Goal: Task Accomplishment & Management: Use online tool/utility

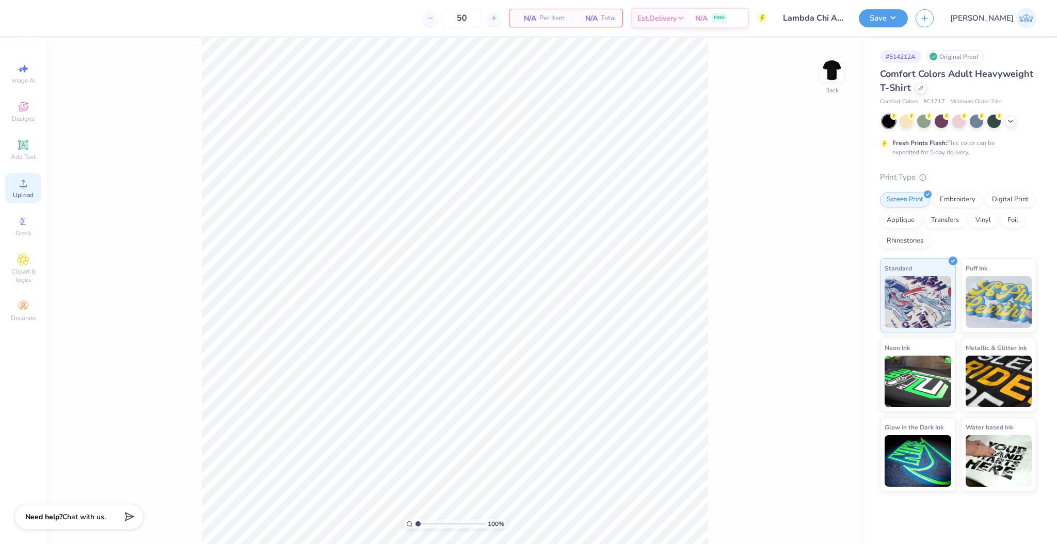
click at [15, 181] on div "Upload" at bounding box center [23, 188] width 36 height 30
click at [20, 171] on div "Image AI Designs Add Text Upload Greek Clipart & logos Decorate" at bounding box center [23, 192] width 36 height 268
click at [22, 187] on circle at bounding box center [23, 187] width 6 height 6
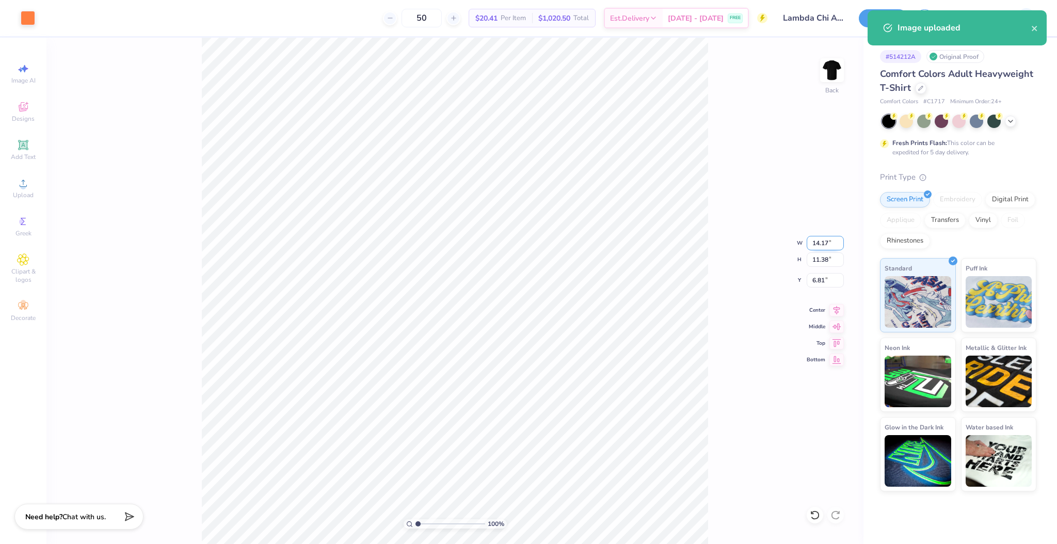
click at [792, 239] on input "14.17" at bounding box center [825, 243] width 37 height 14
type input "3"
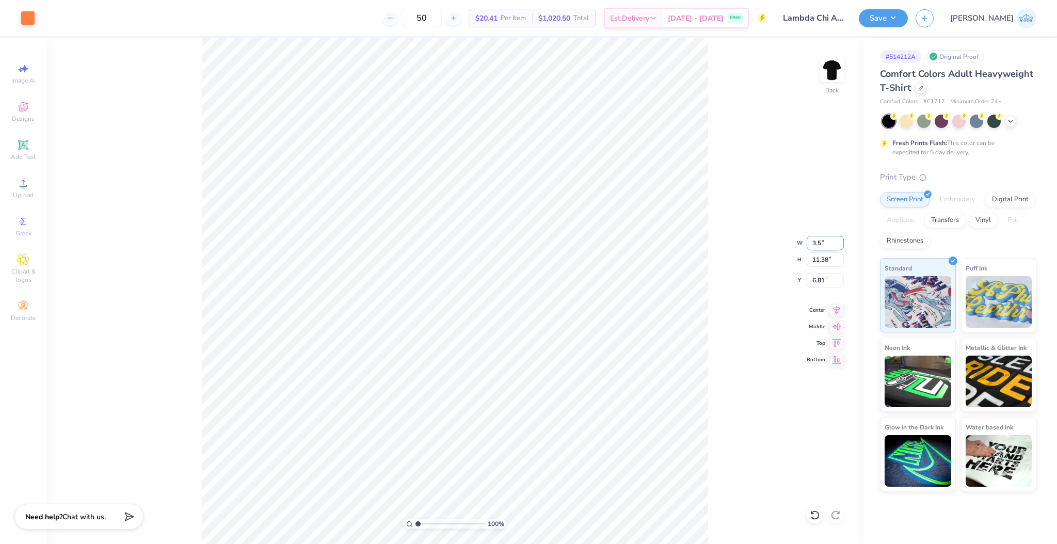
type input "3.50"
type input "2.81"
click at [792, 284] on input "5.54" at bounding box center [825, 280] width 37 height 14
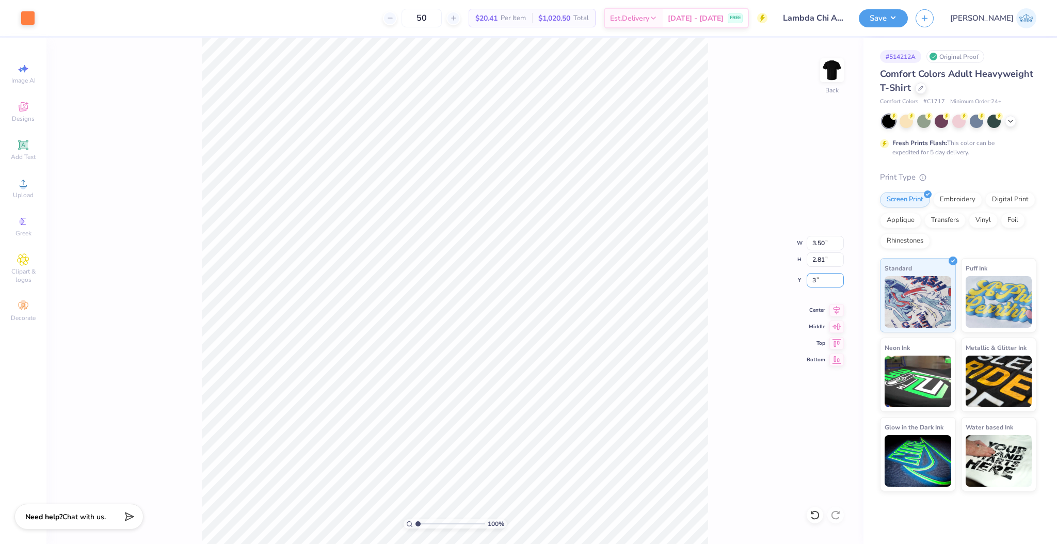
type input "3.00"
drag, startPoint x: 828, startPoint y: 68, endPoint x: 939, endPoint y: 211, distance: 181.3
click at [792, 67] on img at bounding box center [831, 70] width 21 height 21
click at [33, 181] on div "Upload" at bounding box center [23, 188] width 36 height 30
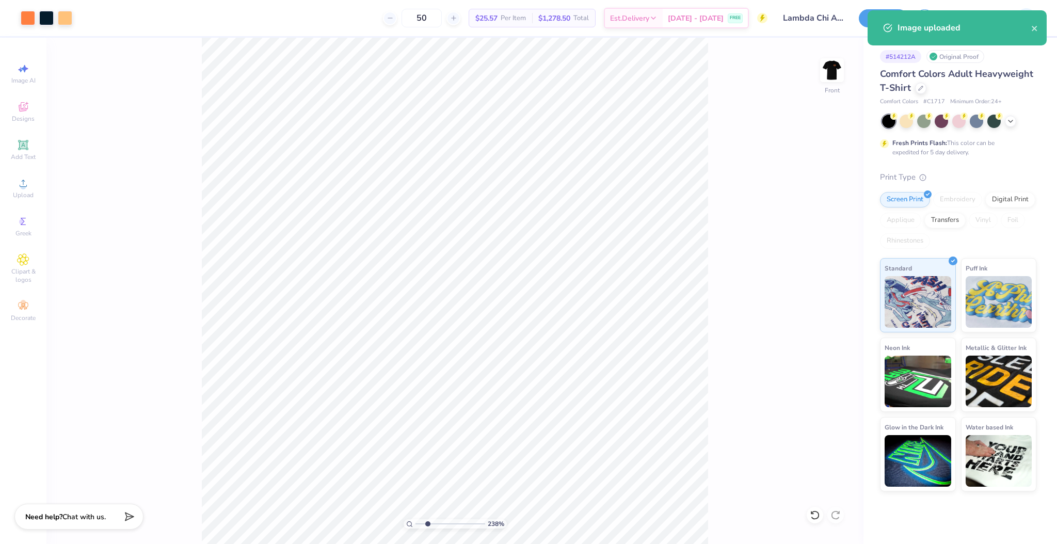
drag, startPoint x: 426, startPoint y: 522, endPoint x: 381, endPoint y: 528, distance: 45.3
click at [415, 395] on input "range" at bounding box center [450, 523] width 70 height 9
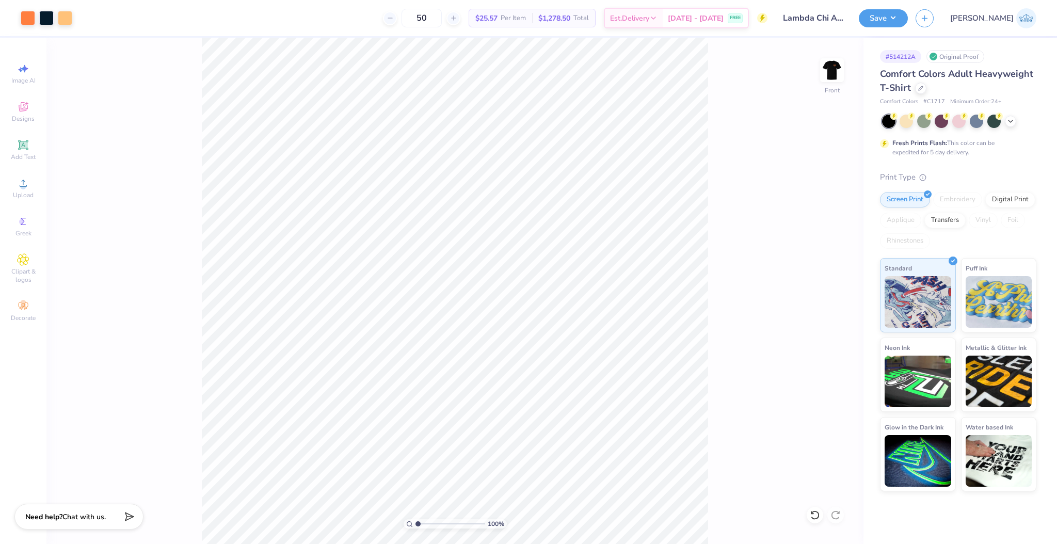
drag, startPoint x: 427, startPoint y: 525, endPoint x: 375, endPoint y: 540, distance: 54.9
click at [415, 395] on input "range" at bounding box center [450, 523] width 70 height 9
type input "1"
drag, startPoint x: 429, startPoint y: 527, endPoint x: 370, endPoint y: 527, distance: 58.3
click at [415, 395] on input "range" at bounding box center [450, 523] width 70 height 9
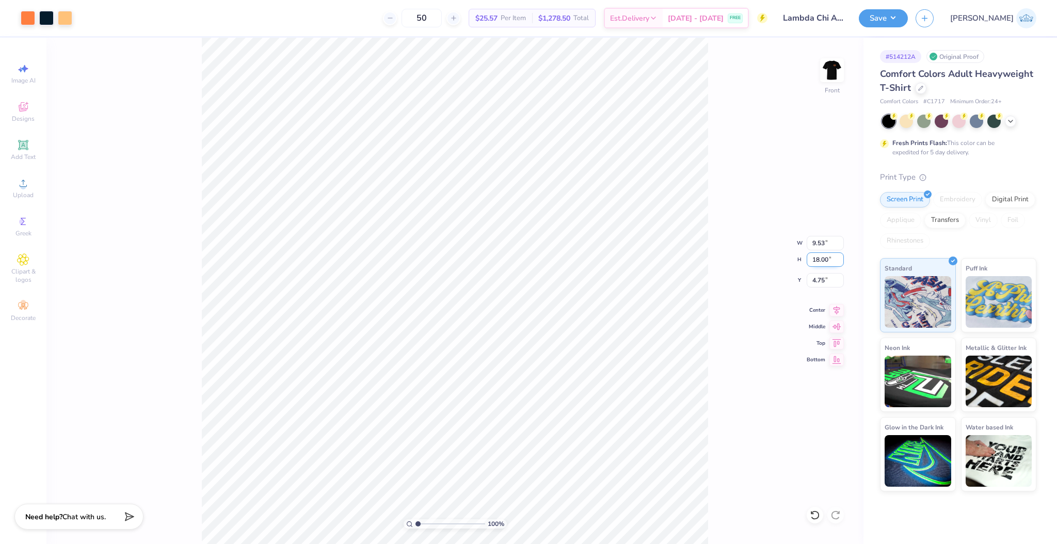
click at [792, 261] on input "18.00" at bounding box center [825, 259] width 37 height 14
type input "15"
type input "7.95"
type input "15.00"
click at [792, 275] on input "6.25" at bounding box center [825, 280] width 37 height 14
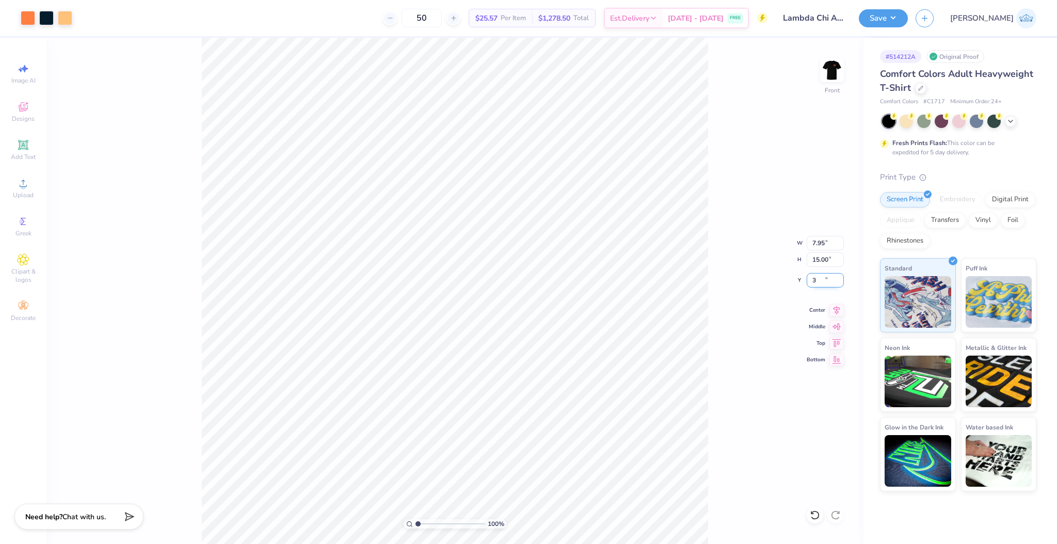
type input "3.00"
type input "1"
drag, startPoint x: 421, startPoint y: 525, endPoint x: 390, endPoint y: 533, distance: 32.0
click at [415, 395] on input "range" at bounding box center [450, 523] width 70 height 9
click at [28, 186] on icon at bounding box center [23, 183] width 12 height 12
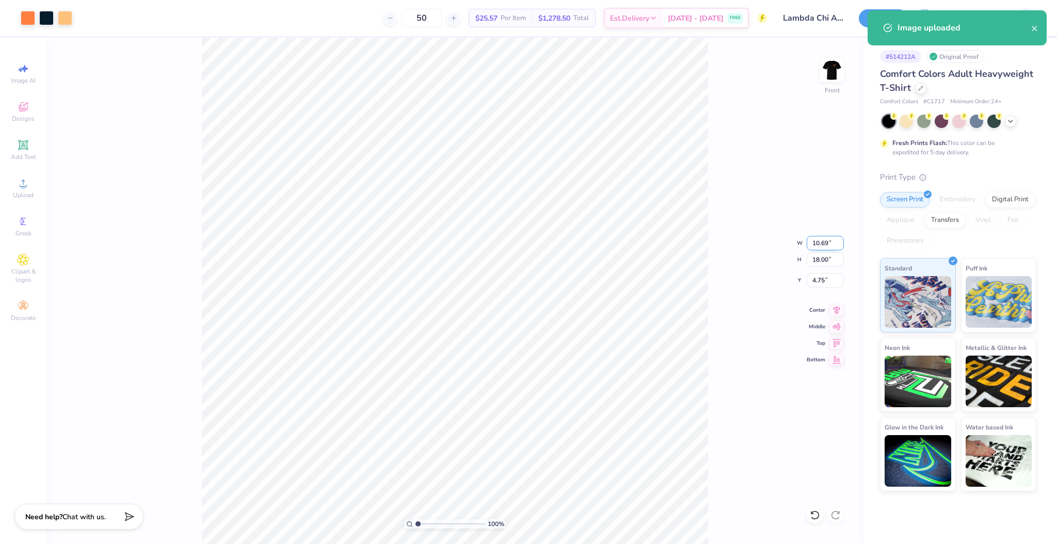
click at [792, 241] on input "10.69" at bounding box center [825, 243] width 37 height 14
click at [792, 276] on input "4.75" at bounding box center [825, 280] width 37 height 14
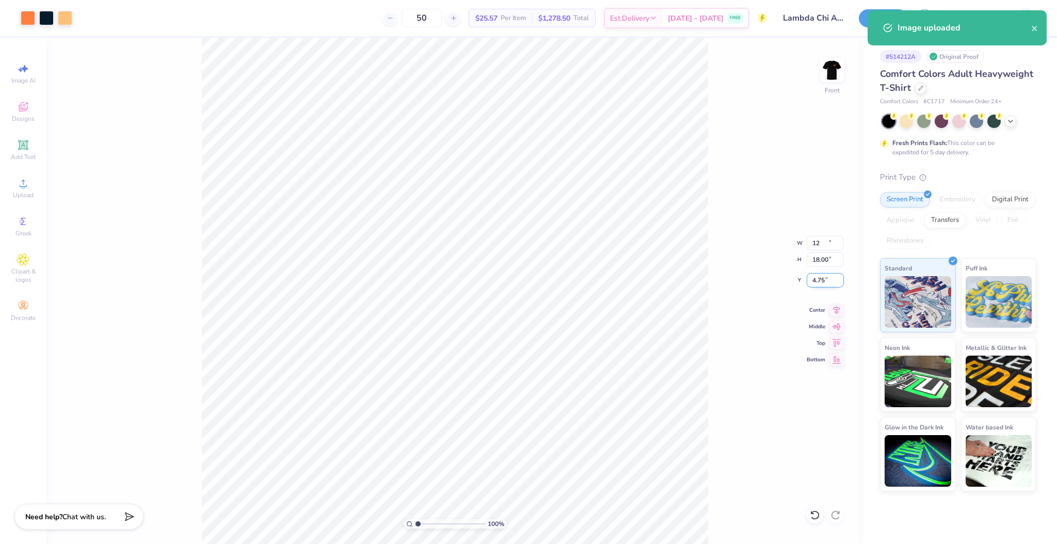
type input "10.69"
click at [792, 283] on input "4.75" at bounding box center [825, 280] width 37 height 14
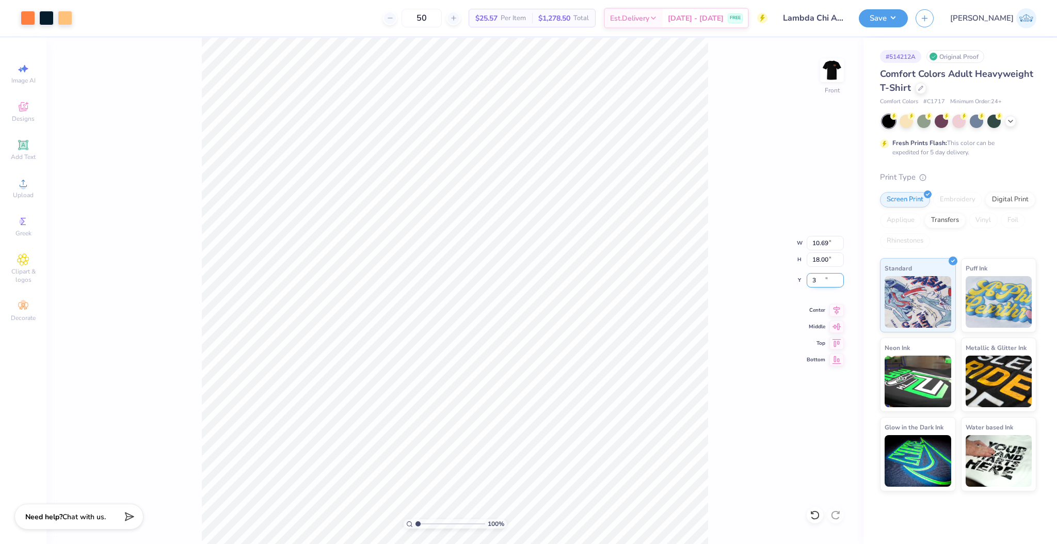
type input "3.01"
click at [792, 257] on input "18.00" at bounding box center [825, 259] width 37 height 14
type input "15"
type input "8.91"
type input "15.00"
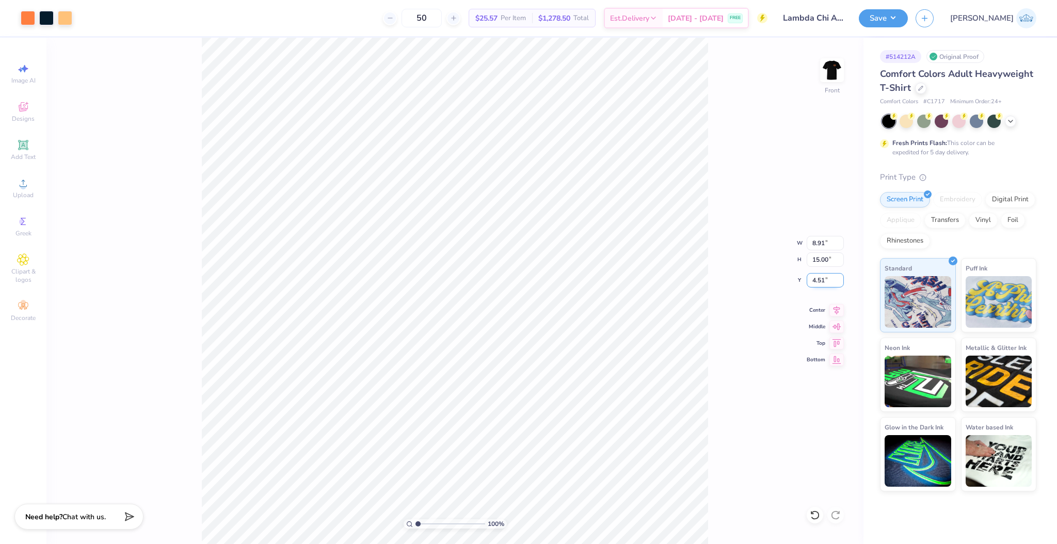
click at [792, 278] on input "4.51" at bounding box center [825, 280] width 37 height 14
type input "3.00"
click at [47, 19] on div at bounding box center [46, 17] width 14 height 14
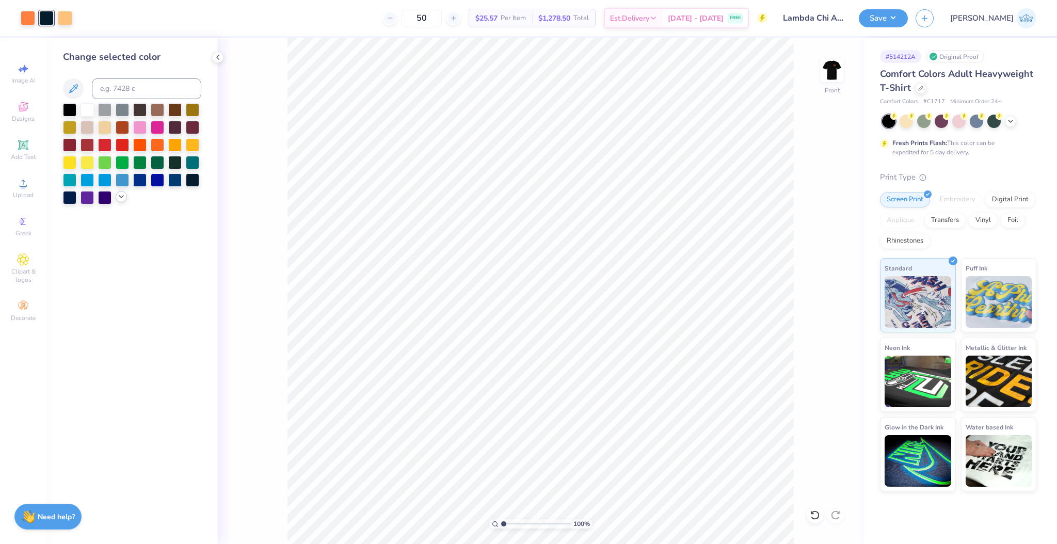
click at [118, 201] on div at bounding box center [121, 196] width 11 height 11
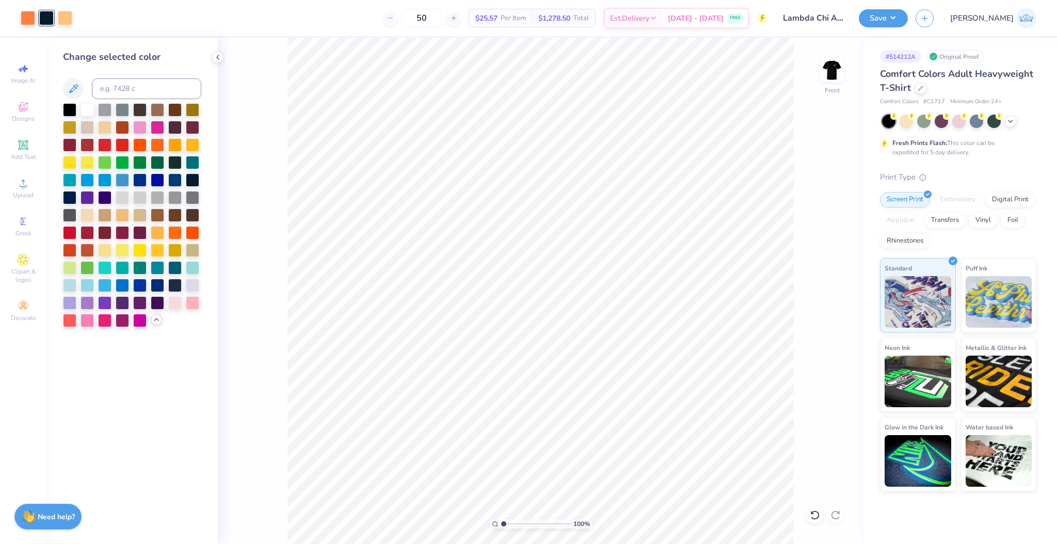
click at [178, 171] on div at bounding box center [132, 215] width 138 height 224
click at [178, 173] on div at bounding box center [174, 178] width 13 height 13
click at [173, 178] on div at bounding box center [174, 178] width 13 height 13
drag, startPoint x: 516, startPoint y: 523, endPoint x: 522, endPoint y: 524, distance: 6.2
click at [522, 395] on input "range" at bounding box center [536, 523] width 70 height 9
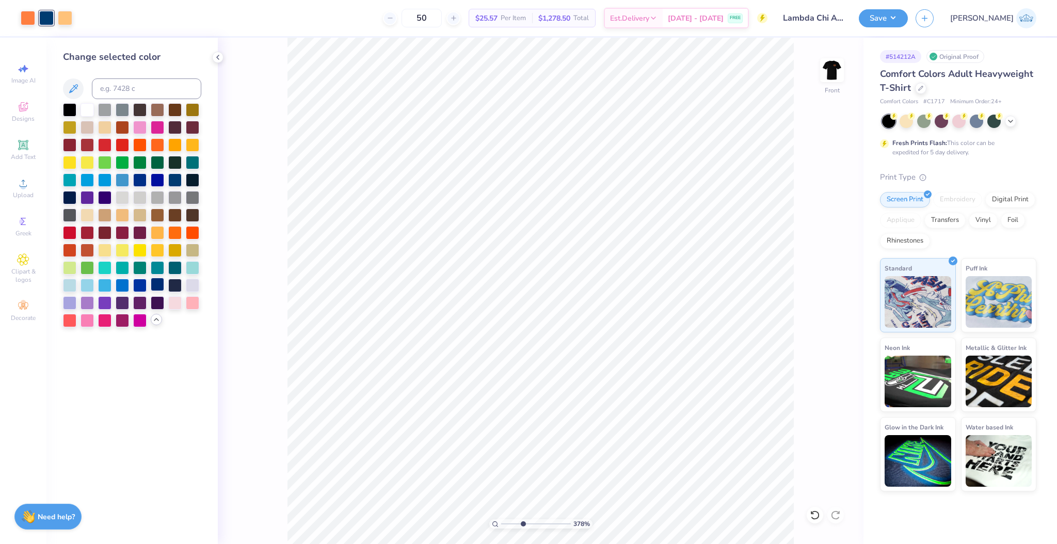
click at [159, 286] on div at bounding box center [157, 284] width 13 height 13
click at [178, 287] on div at bounding box center [174, 284] width 13 height 13
drag, startPoint x: 514, startPoint y: 525, endPoint x: 491, endPoint y: 535, distance: 25.2
click at [501, 395] on input "range" at bounding box center [536, 523] width 70 height 9
drag, startPoint x: 517, startPoint y: 526, endPoint x: 509, endPoint y: 537, distance: 13.3
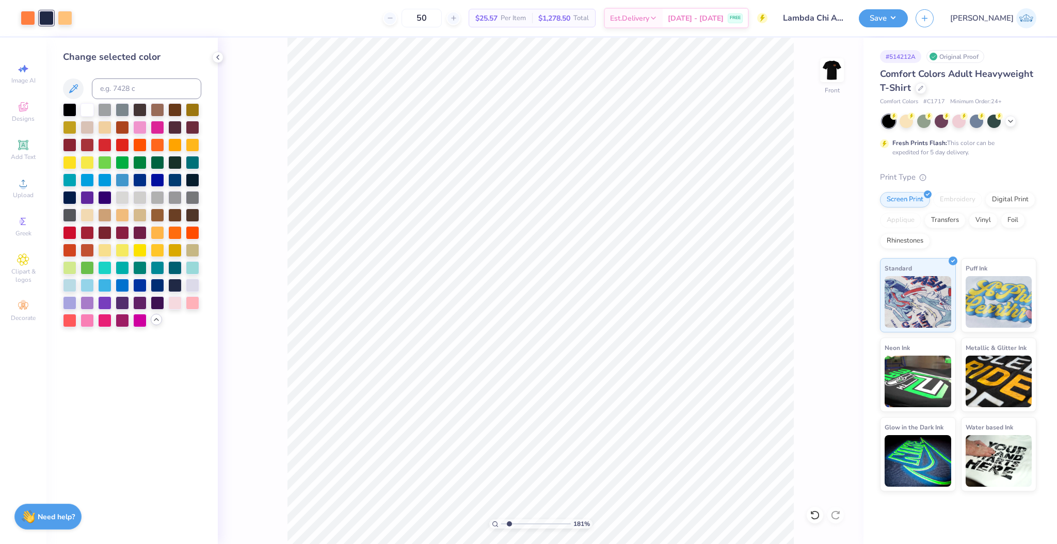
click at [509, 395] on input "range" at bounding box center [536, 523] width 70 height 9
drag, startPoint x: 512, startPoint y: 523, endPoint x: 469, endPoint y: 521, distance: 43.9
type input "1"
click at [501, 395] on input "range" at bounding box center [536, 523] width 70 height 9
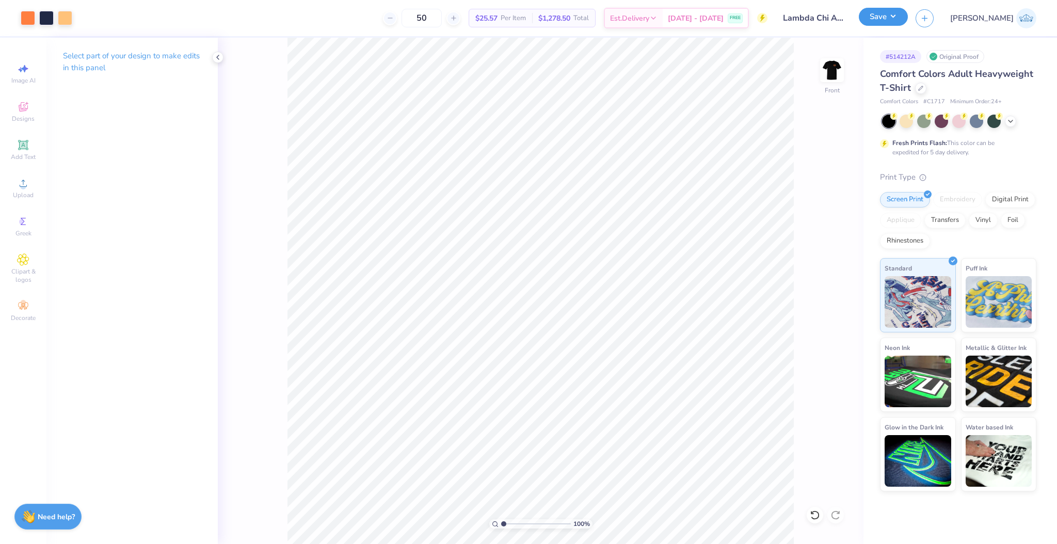
click at [792, 15] on button "Save" at bounding box center [883, 17] width 49 height 18
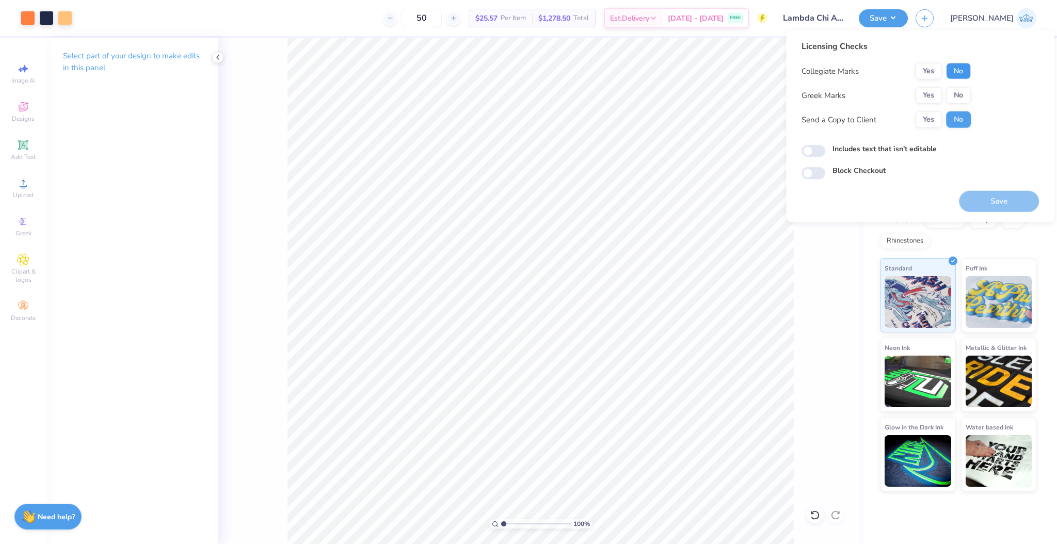
click at [792, 70] on button "No" at bounding box center [958, 71] width 25 height 17
click at [792, 91] on button "Yes" at bounding box center [928, 95] width 27 height 17
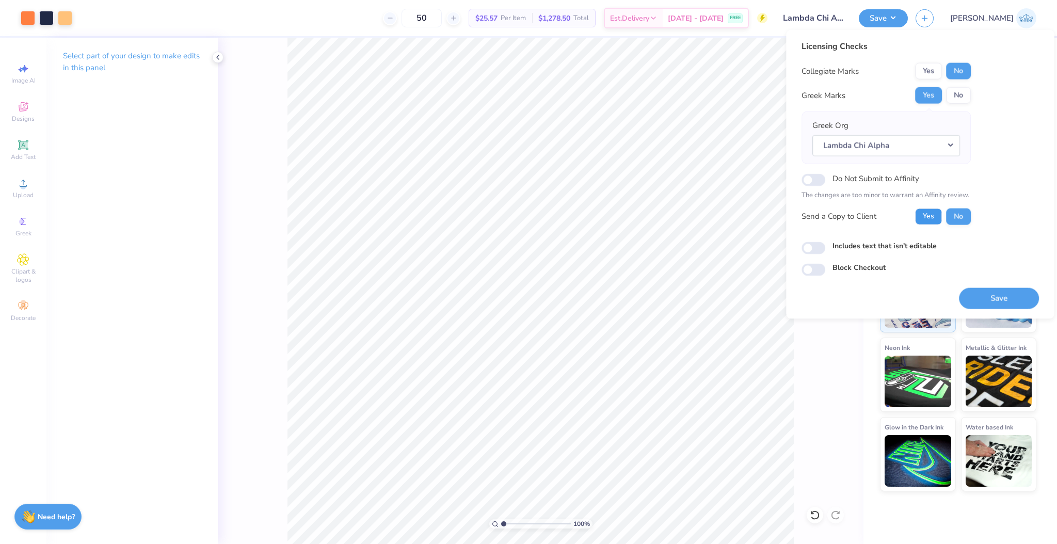
click at [792, 208] on button "Yes" at bounding box center [928, 216] width 27 height 17
click at [792, 250] on input "Includes text that isn't editable" at bounding box center [813, 247] width 24 height 12
checkbox input "true"
click at [792, 296] on button "Save" at bounding box center [999, 297] width 80 height 21
